Goal: Transaction & Acquisition: Purchase product/service

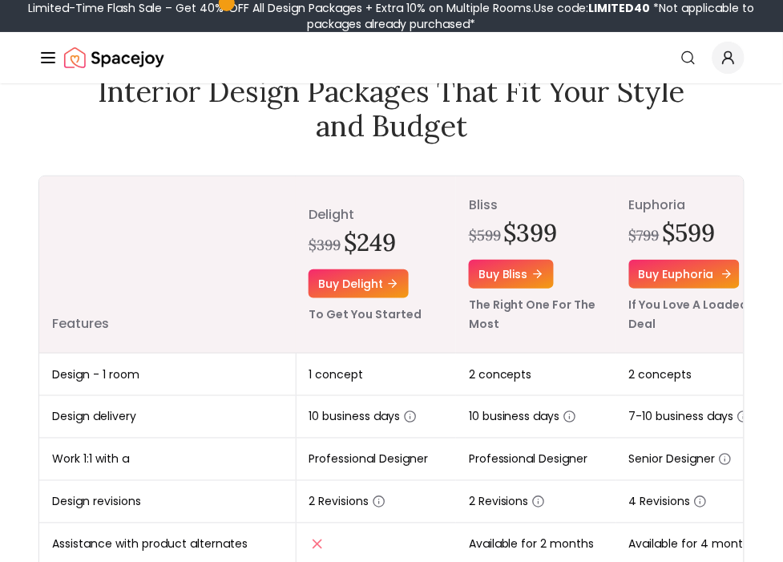
click at [668, 269] on link "Buy euphoria" at bounding box center [684, 274] width 111 height 29
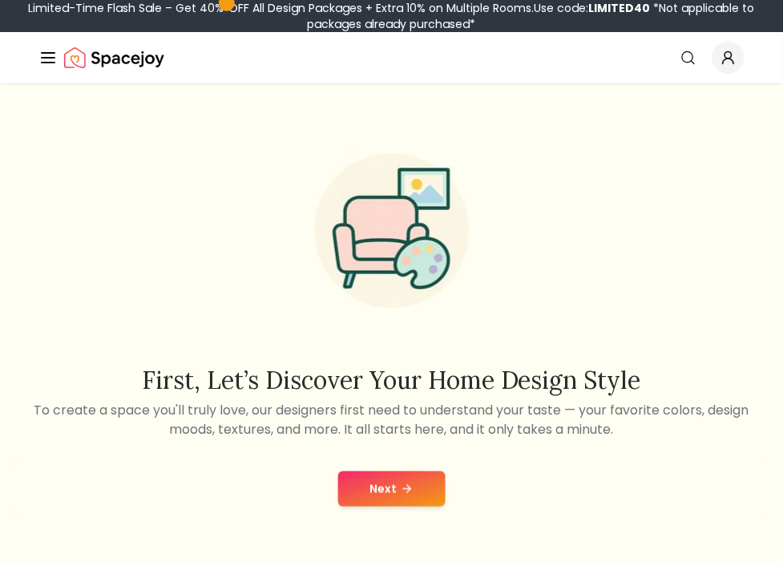
scroll to position [89, 0]
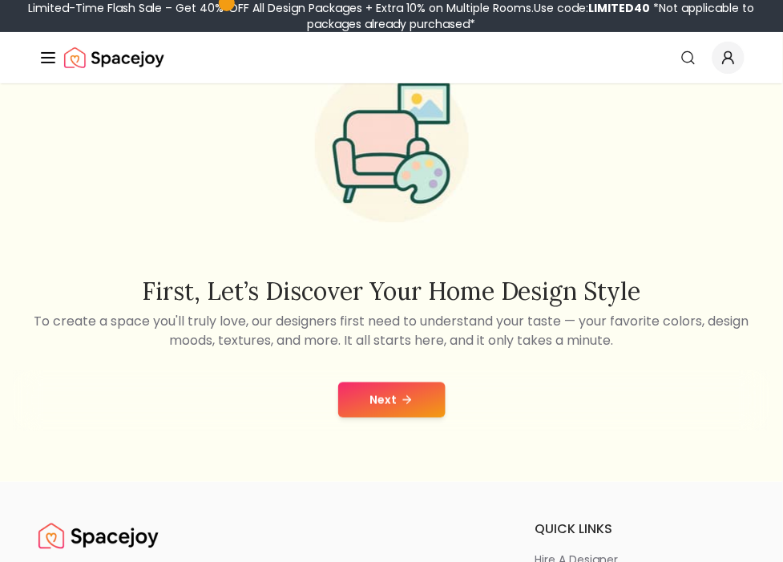
click at [447, 410] on div "Next" at bounding box center [391, 399] width 757 height 61
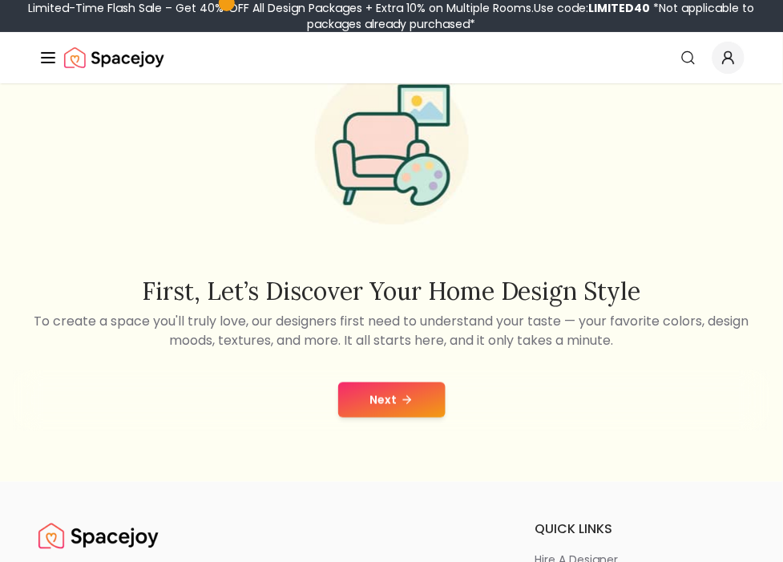
click at [418, 399] on button "Next" at bounding box center [391, 399] width 107 height 35
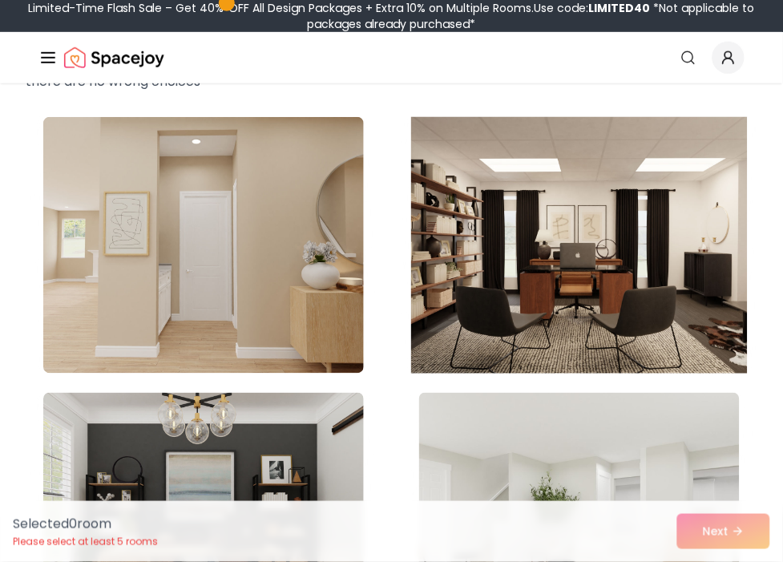
scroll to position [267, 0]
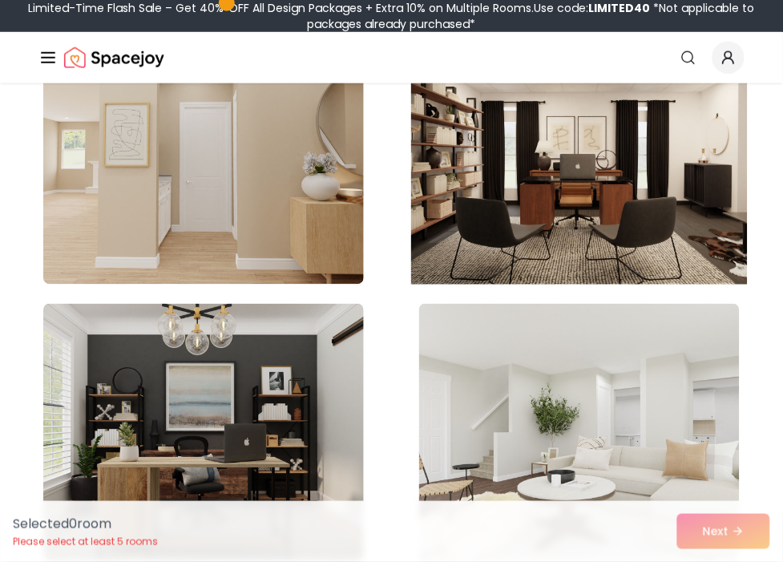
click at [715, 247] on img at bounding box center [579, 156] width 337 height 269
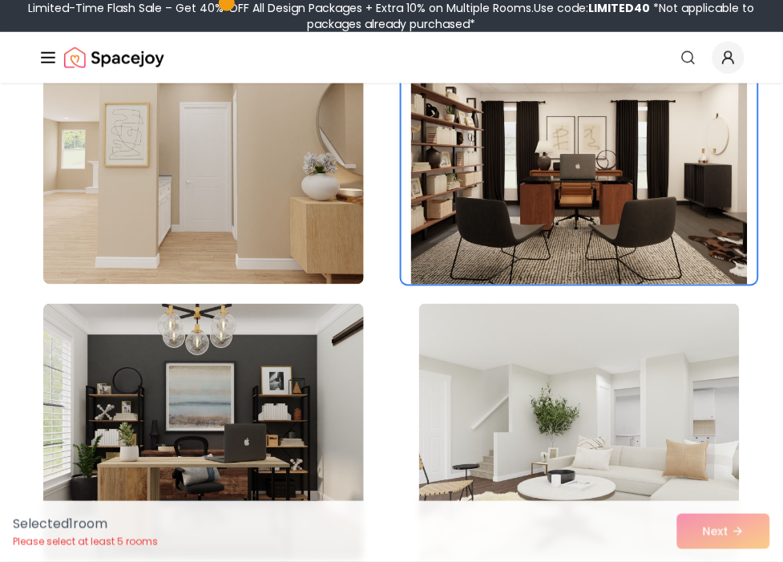
click at [716, 245] on img at bounding box center [579, 156] width 337 height 269
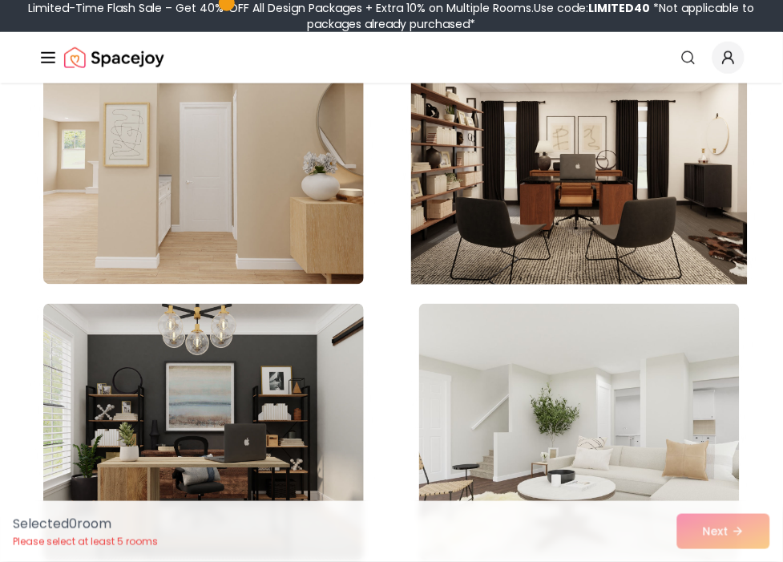
drag, startPoint x: 716, startPoint y: 245, endPoint x: 582, endPoint y: 191, distance: 144.5
click at [582, 191] on img at bounding box center [579, 156] width 337 height 269
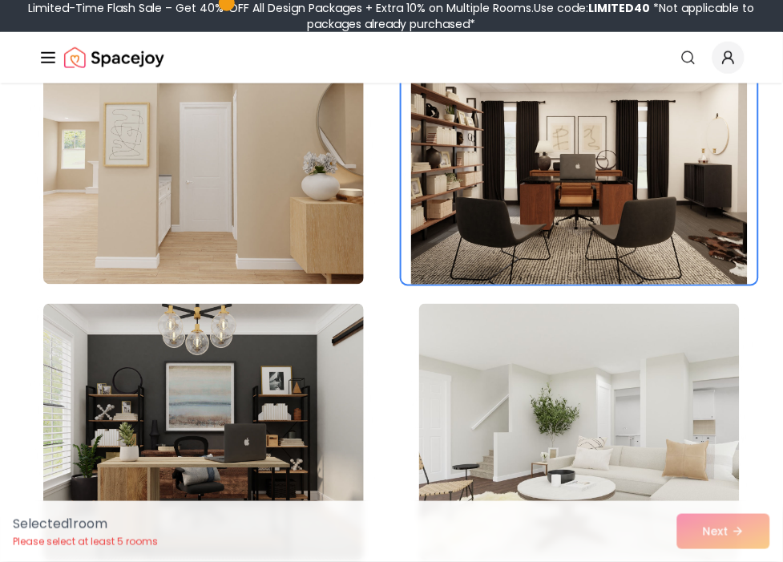
click at [582, 191] on img at bounding box center [579, 156] width 337 height 269
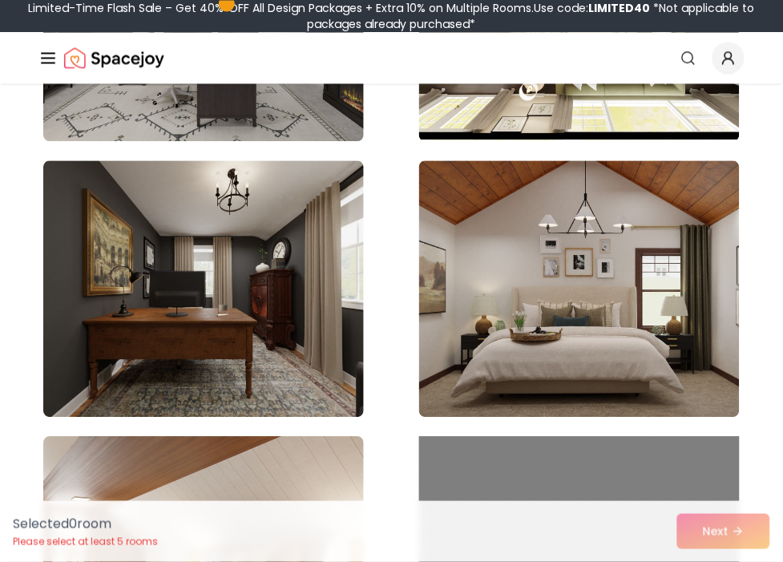
click at [575, 208] on img at bounding box center [579, 288] width 321 height 256
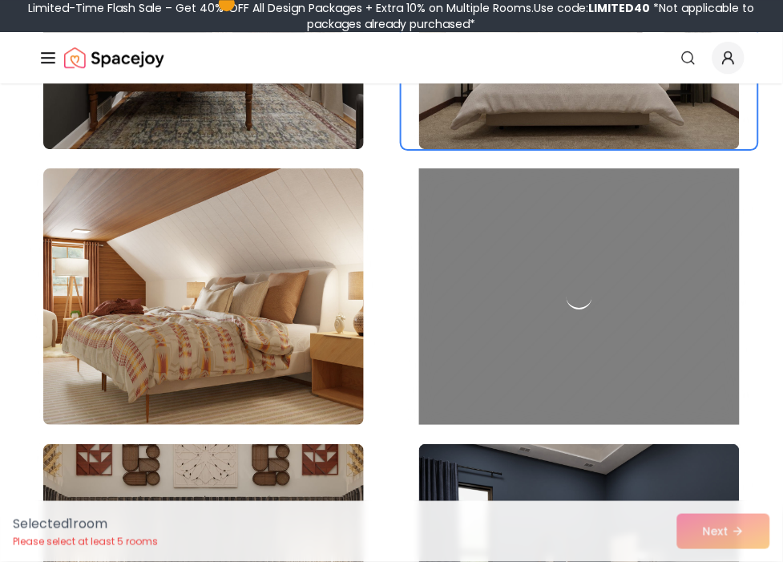
scroll to position [1870, 0]
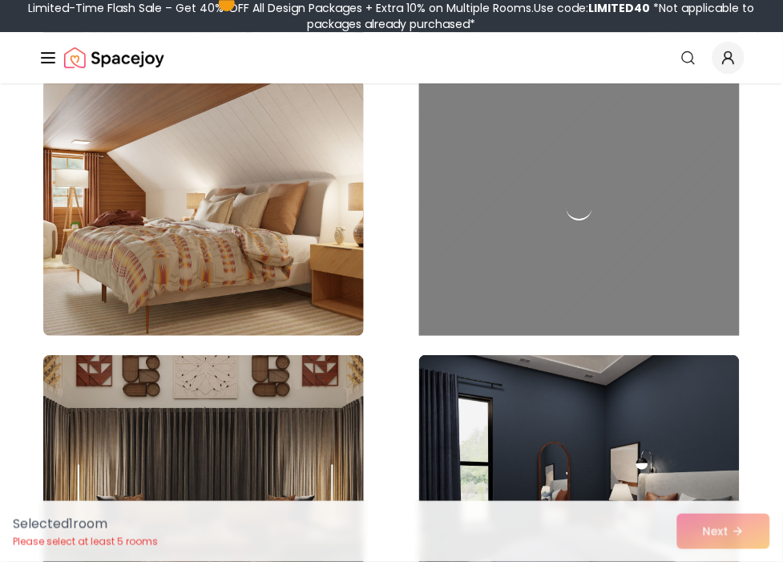
click at [41, 51] on icon "Global" at bounding box center [47, 57] width 19 height 19
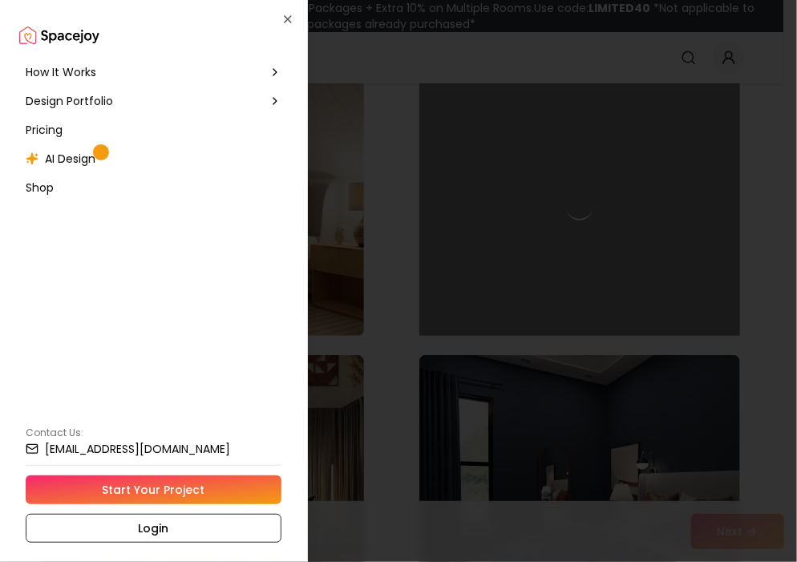
click at [349, 67] on div at bounding box center [398, 281] width 797 height 562
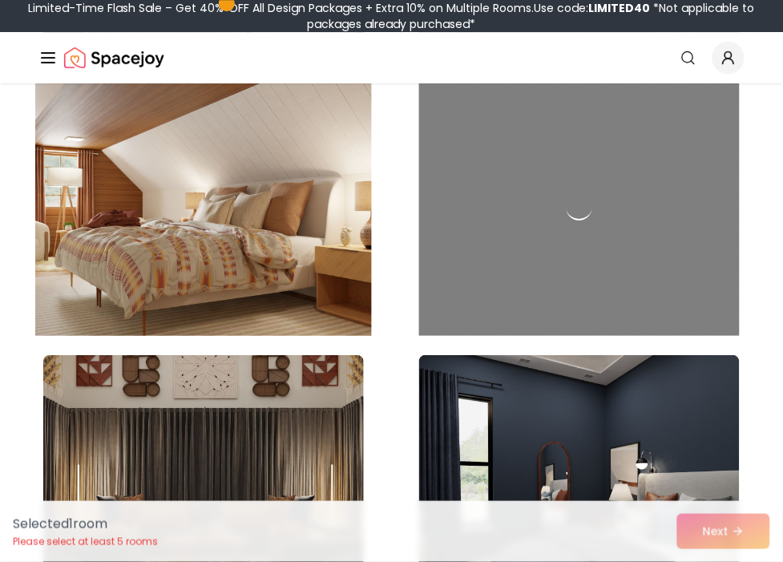
click at [276, 122] on img at bounding box center [203, 207] width 337 height 269
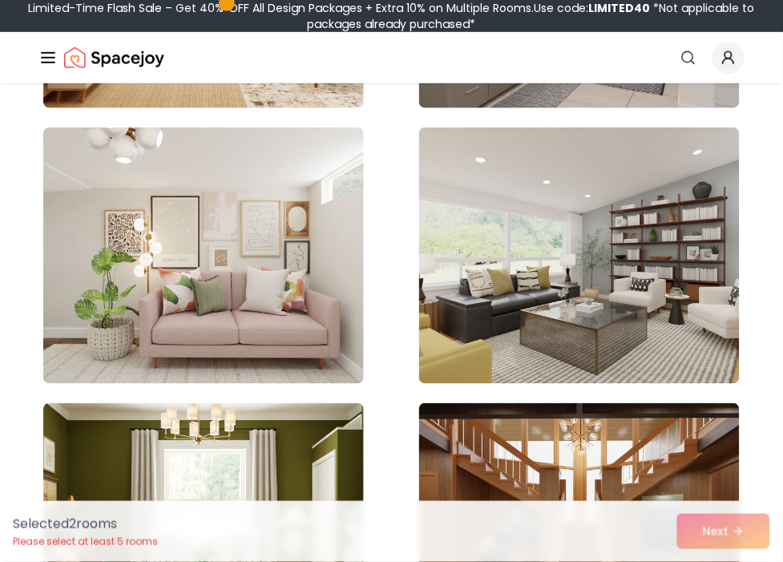
scroll to position [6678, 0]
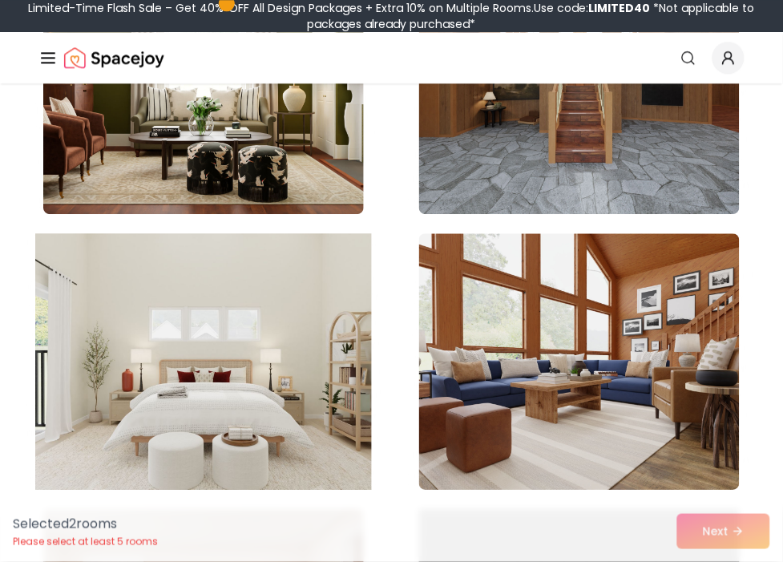
click at [236, 252] on img at bounding box center [203, 361] width 337 height 269
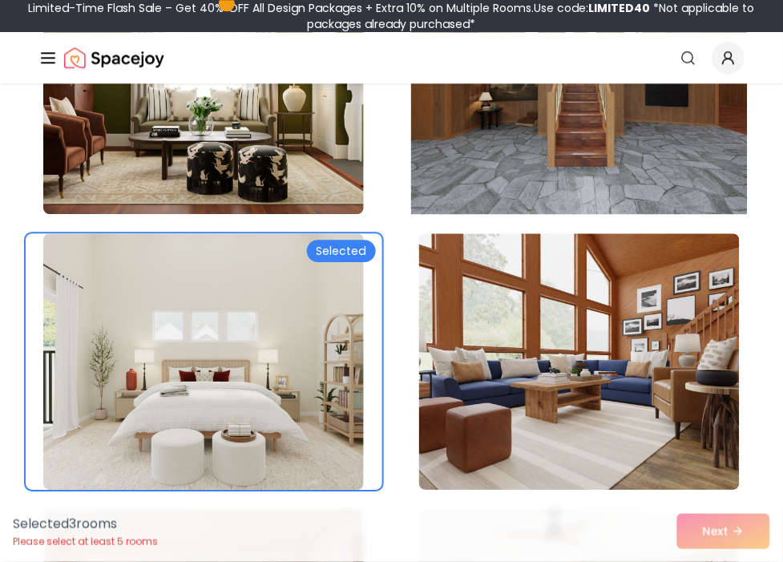
click at [515, 123] on img at bounding box center [579, 85] width 337 height 269
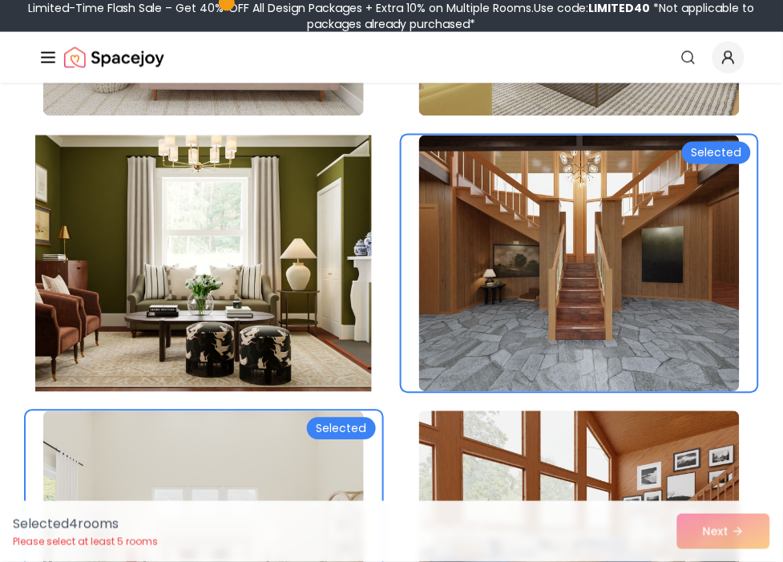
click at [349, 220] on img at bounding box center [203, 263] width 337 height 269
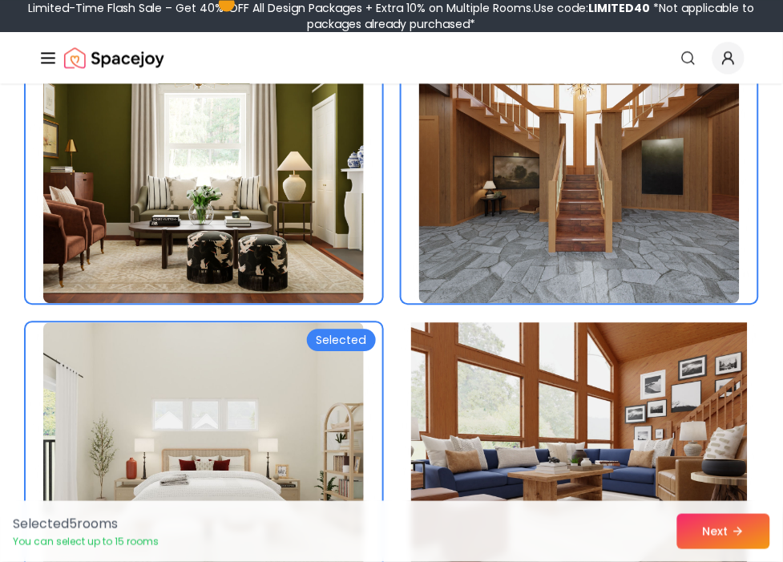
scroll to position [6856, 0]
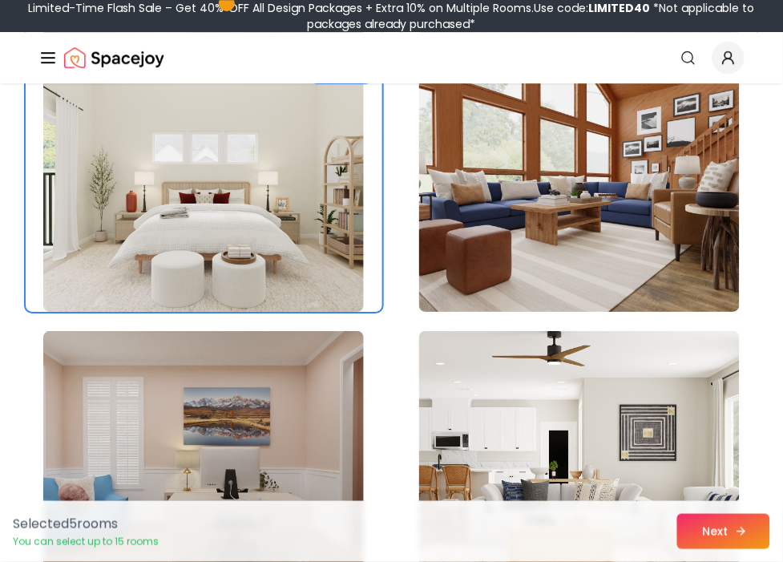
click at [763, 525] on button "Next" at bounding box center [723, 531] width 93 height 35
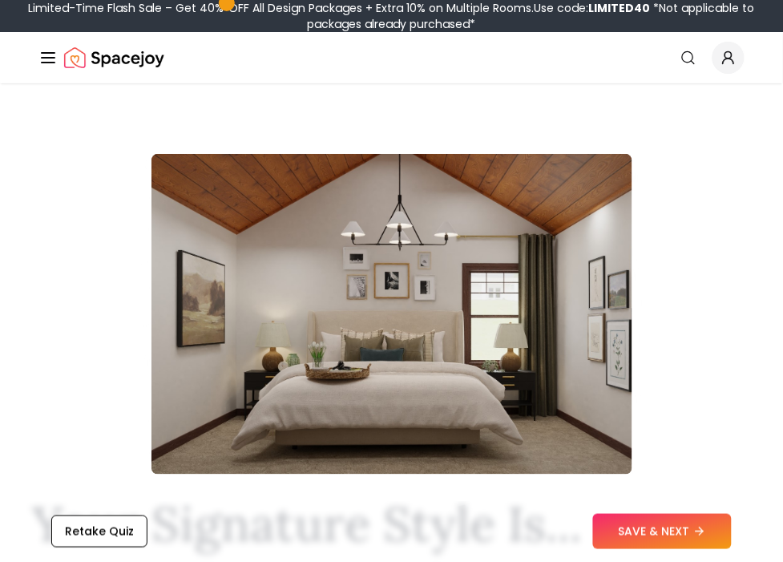
click at [696, 525] on icon at bounding box center [699, 531] width 13 height 13
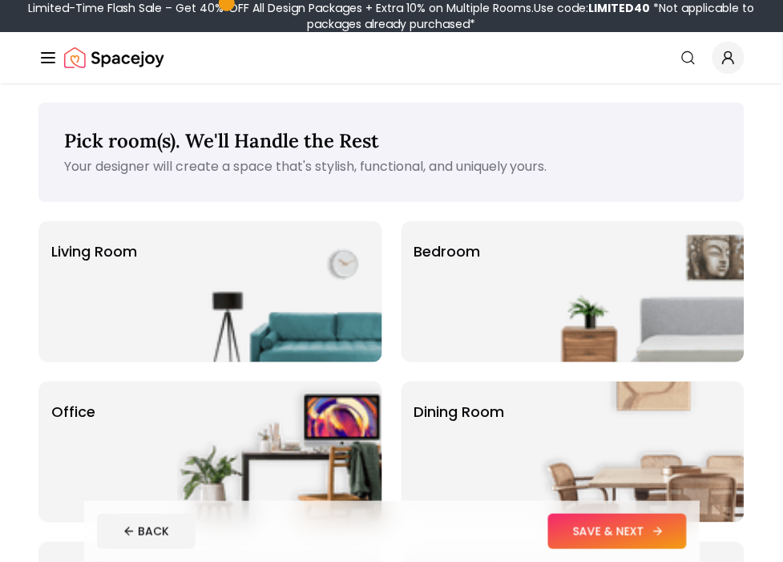
click at [620, 518] on button "SAVE & NEXT" at bounding box center [617, 531] width 139 height 35
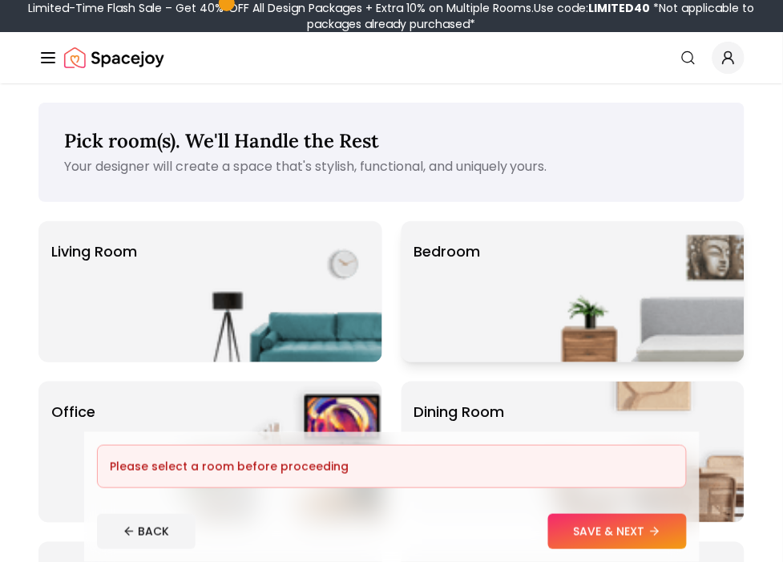
click at [612, 326] on img at bounding box center [641, 291] width 205 height 141
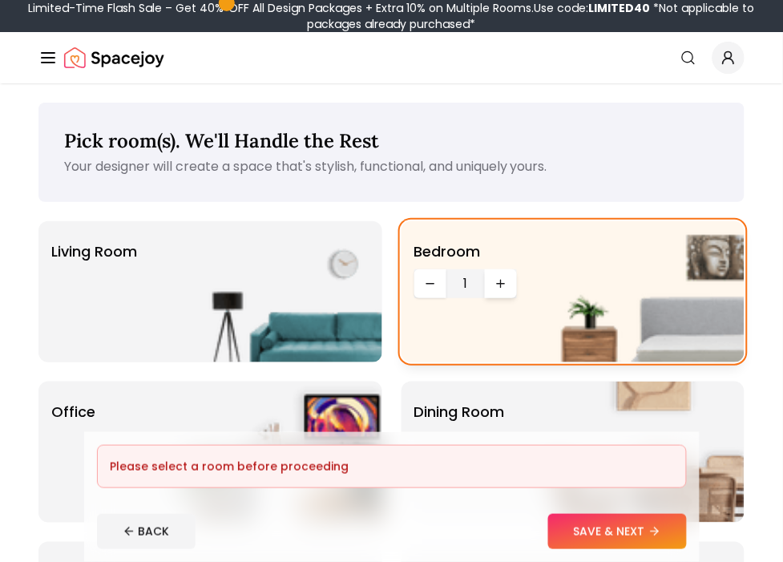
click at [494, 281] on icon "Increase quantity" at bounding box center [500, 283] width 13 height 13
click at [628, 518] on button "SAVE & NEXT" at bounding box center [617, 531] width 139 height 35
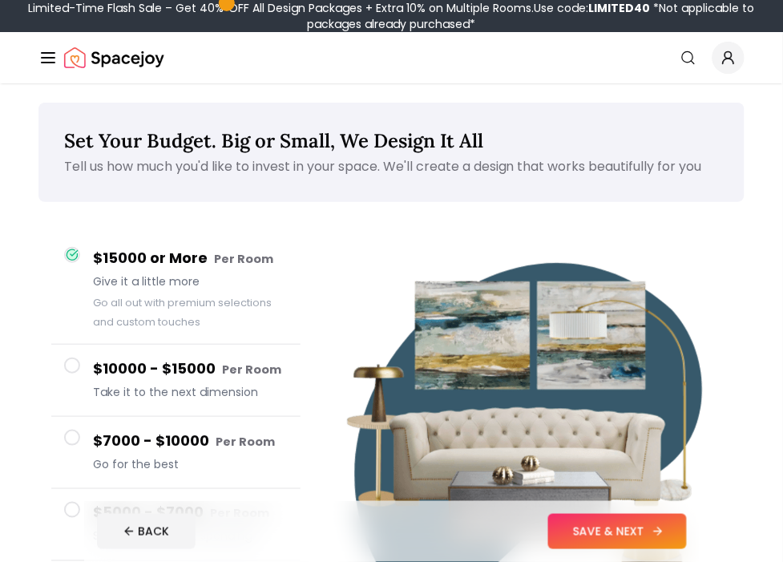
scroll to position [178, 0]
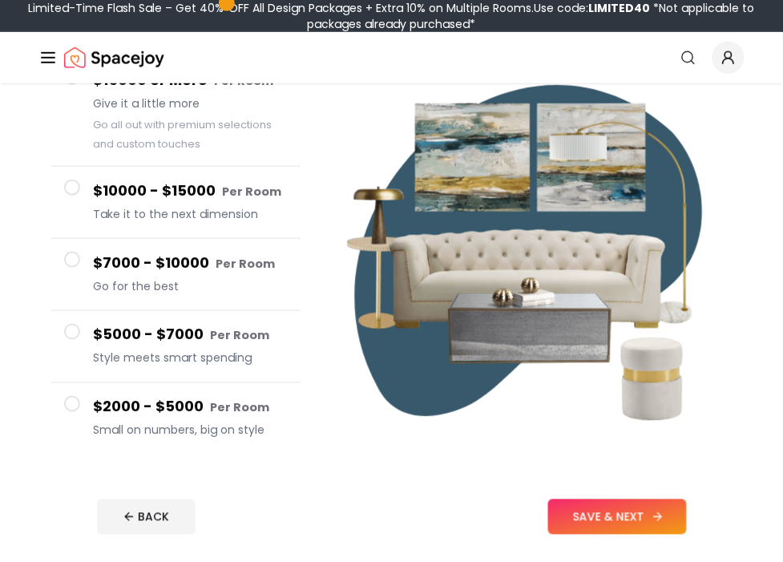
click at [597, 503] on button "SAVE & NEXT" at bounding box center [617, 516] width 139 height 35
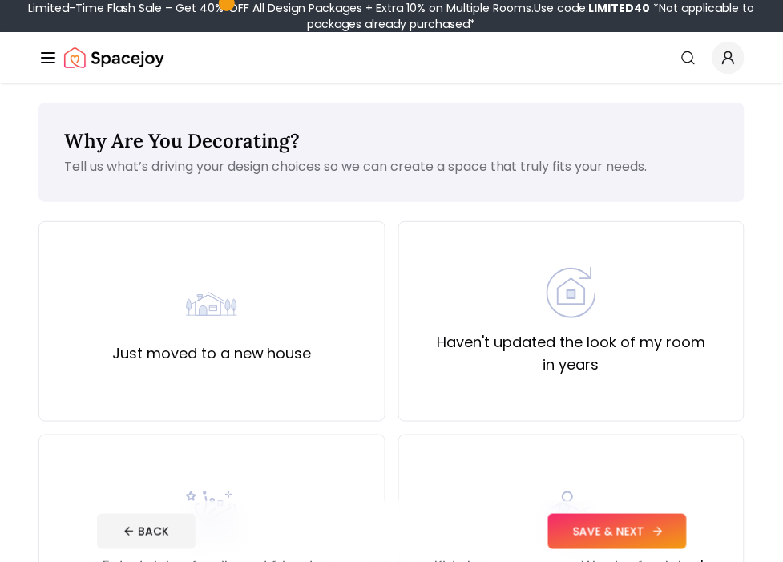
click at [614, 533] on button "SAVE & NEXT" at bounding box center [617, 531] width 139 height 35
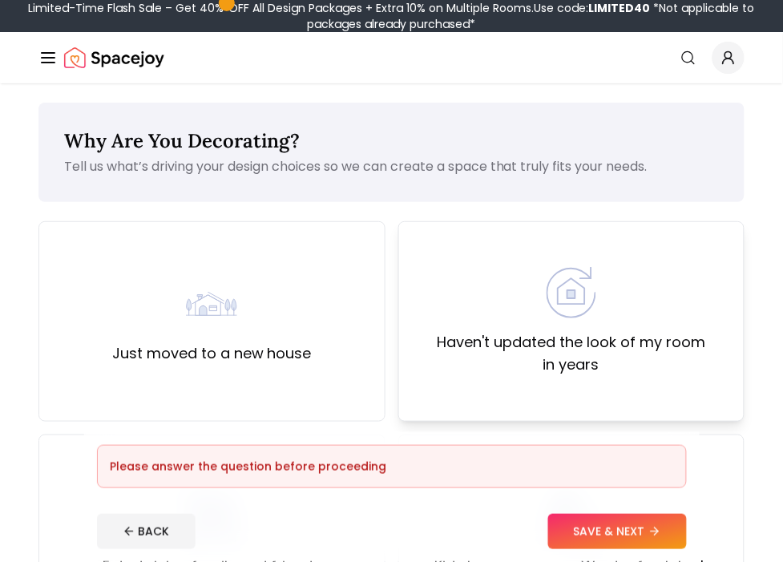
click at [580, 317] on img at bounding box center [571, 292] width 51 height 51
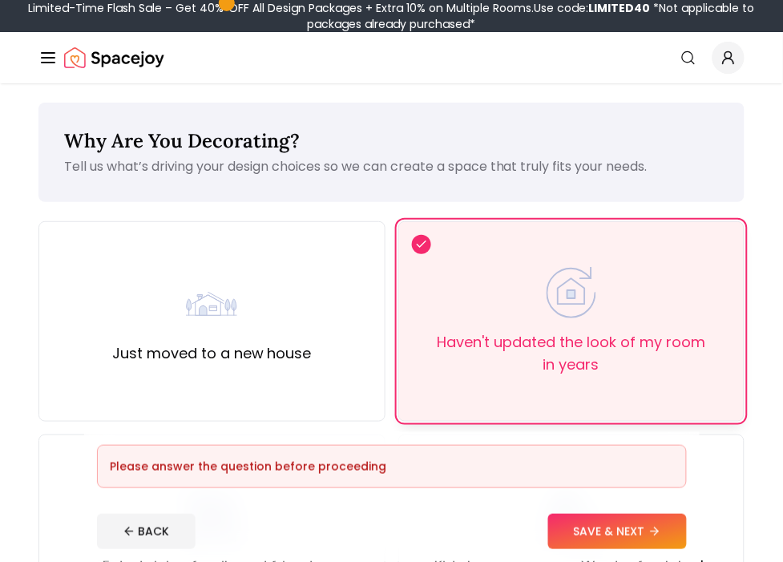
drag, startPoint x: 297, startPoint y: 251, endPoint x: 426, endPoint y: 287, distance: 134.7
click at [332, 262] on div "Just moved to a new house" at bounding box center [211, 321] width 347 height 200
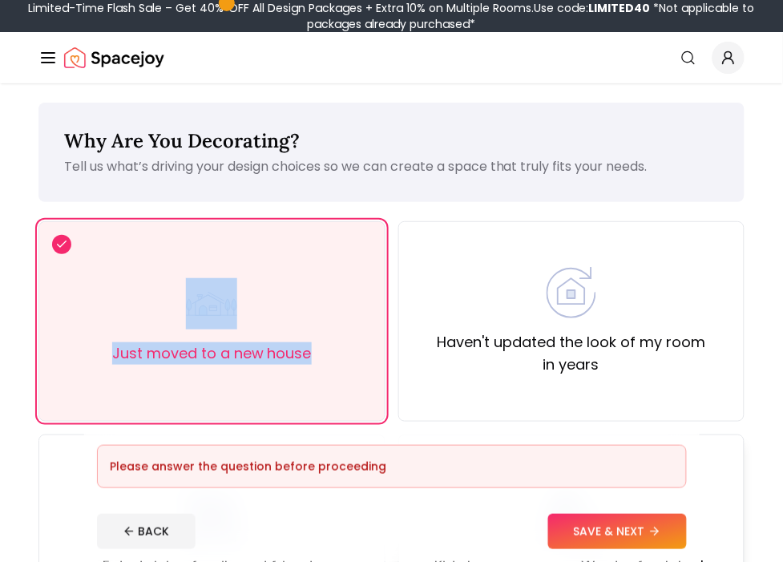
scroll to position [267, 0]
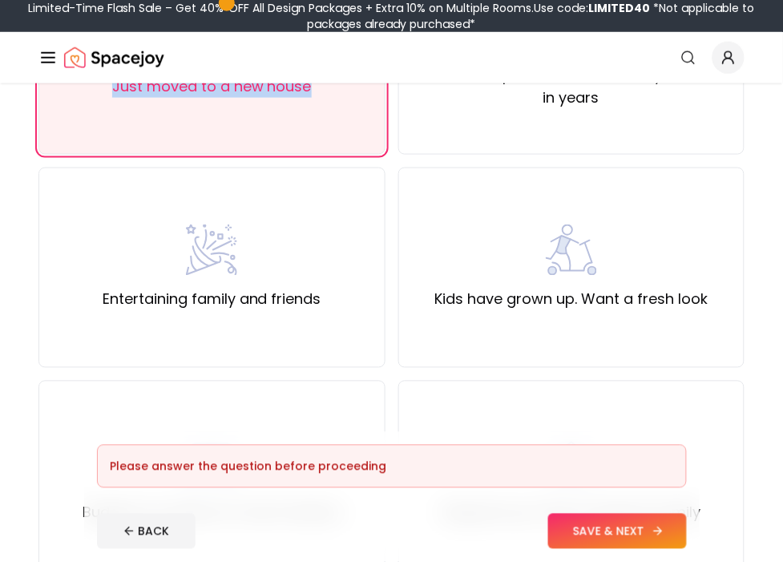
click at [559, 524] on button "SAVE & NEXT" at bounding box center [617, 531] width 139 height 35
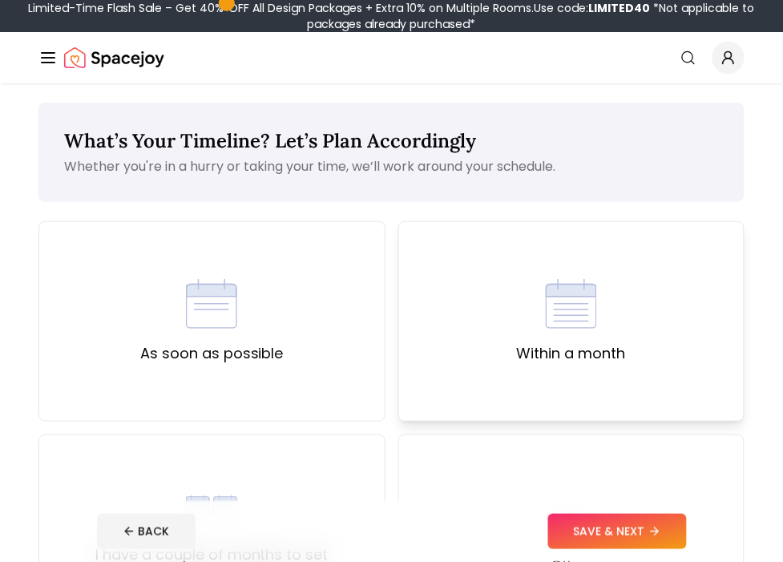
click at [602, 394] on div "Within a month" at bounding box center [571, 321] width 347 height 200
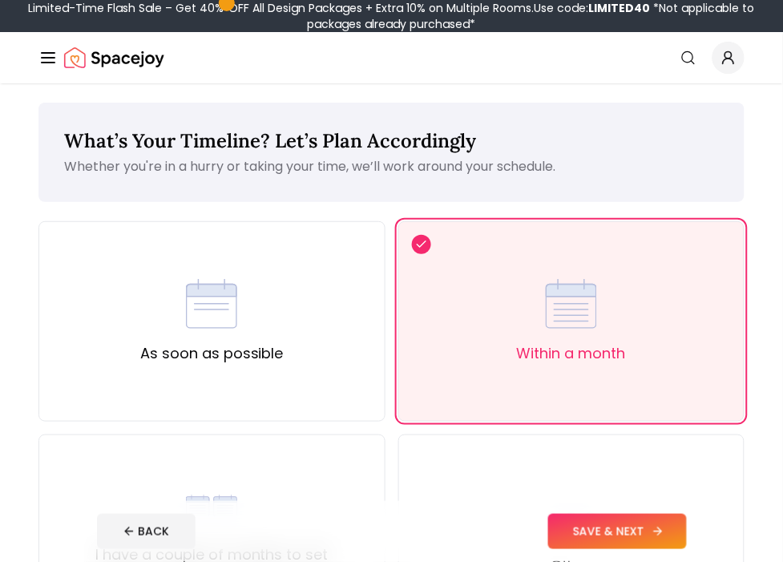
drag, startPoint x: 625, startPoint y: 510, endPoint x: 615, endPoint y: 523, distance: 16.7
click at [623, 515] on footer "BACK SAVE & NEXT" at bounding box center [391, 531] width 615 height 61
click at [615, 523] on button "SAVE & NEXT" at bounding box center [617, 531] width 139 height 35
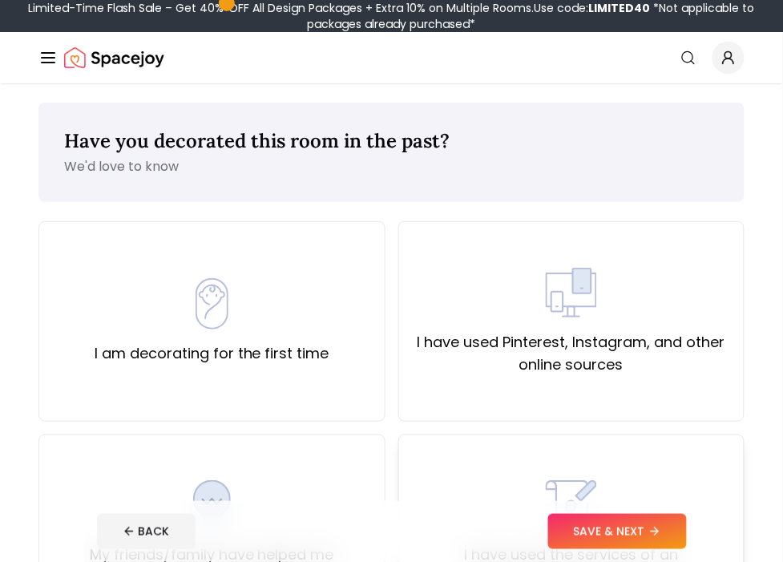
click at [622, 457] on div "I have used the services of an Interior Designer" at bounding box center [571, 534] width 347 height 200
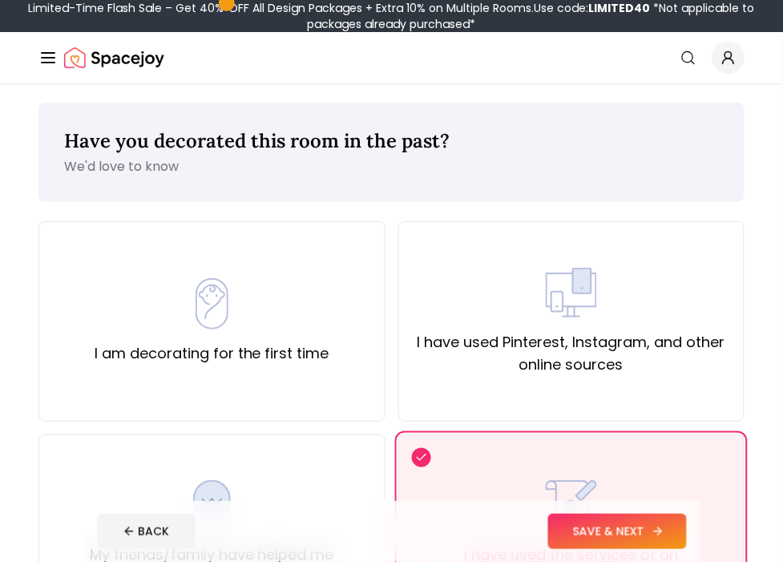
click at [623, 518] on button "SAVE & NEXT" at bounding box center [617, 531] width 139 height 35
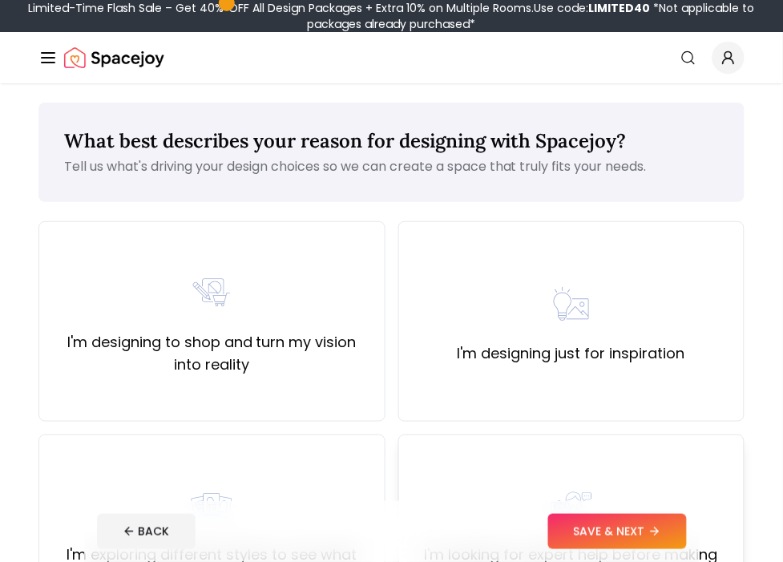
click at [623, 458] on div "I'm looking for expert help before making any design decisions" at bounding box center [571, 534] width 347 height 200
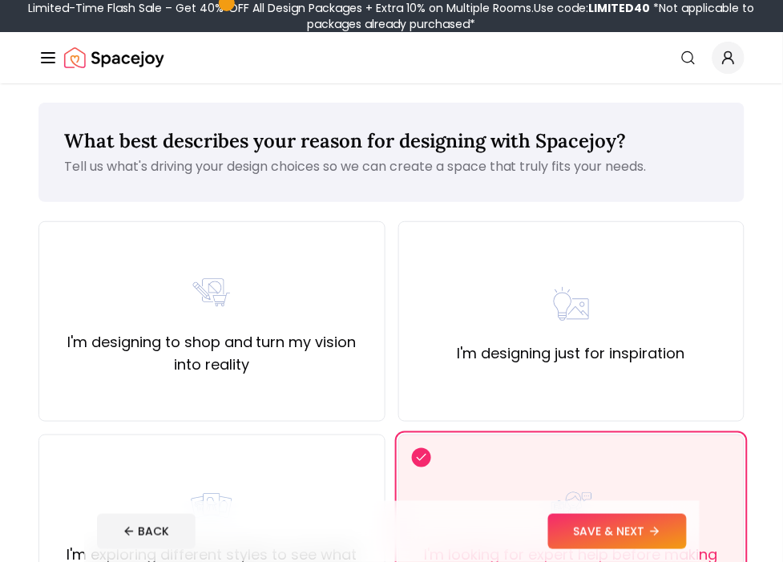
click at [619, 519] on button "SAVE & NEXT" at bounding box center [617, 531] width 139 height 35
